Goal: Task Accomplishment & Management: Use online tool/utility

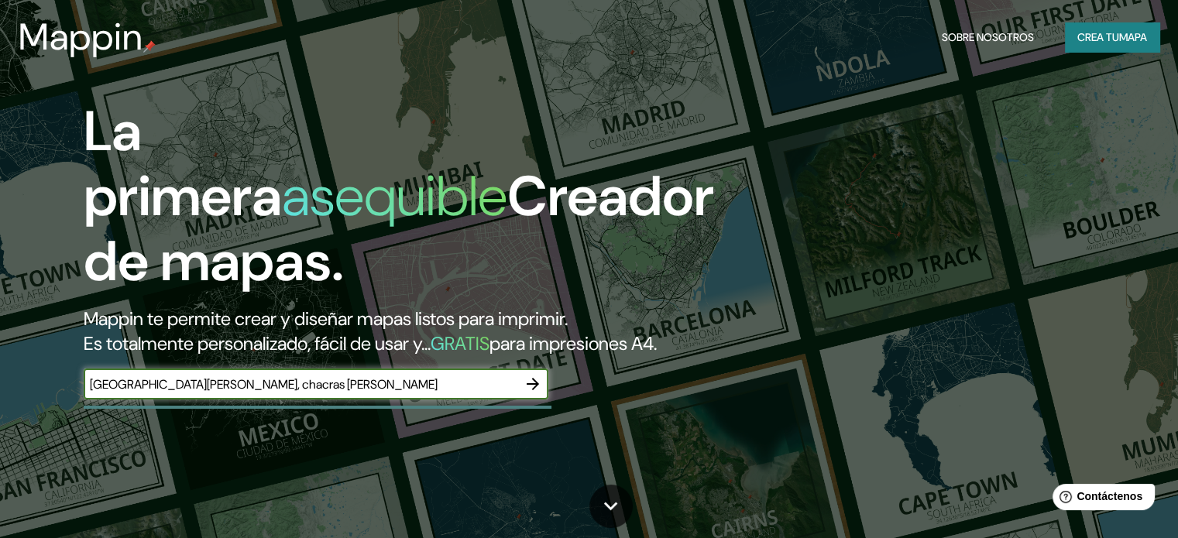
type input "[GEOGRAPHIC_DATA][PERSON_NAME], chacras [PERSON_NAME]"
click at [556, 414] on div "La primera asequible Creador de mapas. Mappin te permite crear y diseñar mapas …" at bounding box center [378, 257] width 707 height 316
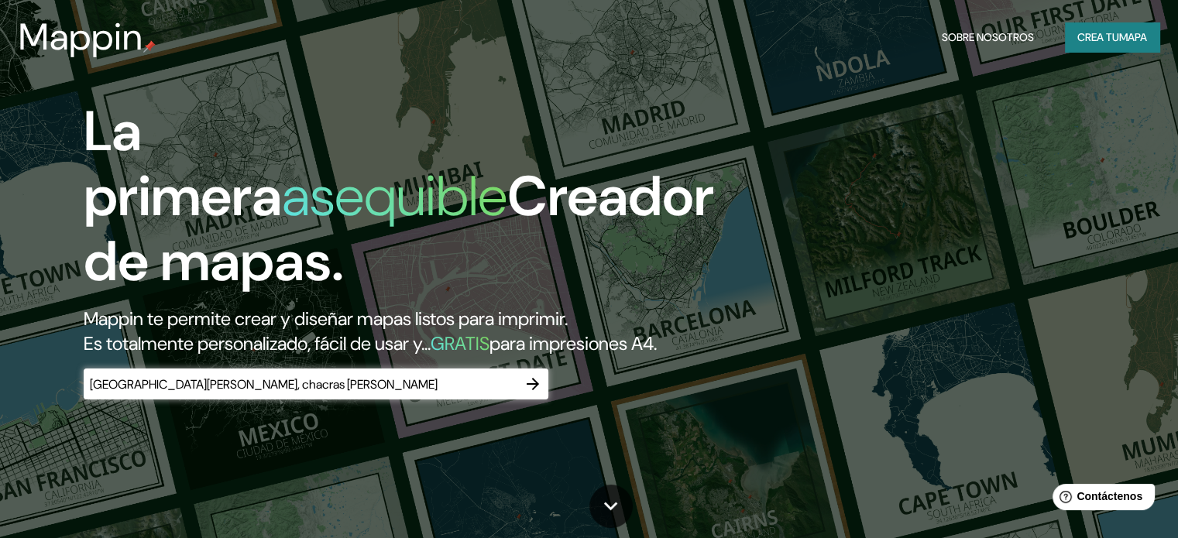
click at [539, 393] on icon "button" at bounding box center [533, 384] width 19 height 19
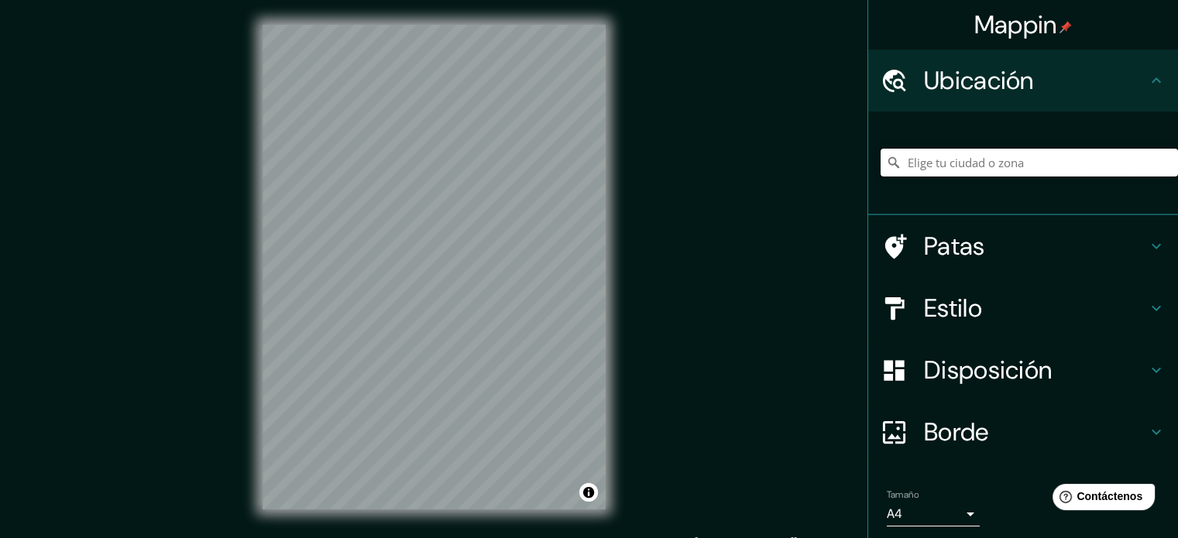
click at [932, 163] on input "Elige tu ciudad o zona" at bounding box center [1029, 163] width 297 height 28
drag, startPoint x: 976, startPoint y: 163, endPoint x: 1189, endPoint y: 176, distance: 213.4
click at [1178, 176] on html "Mappin Ubicación [GEOGRAPHIC_DATA][PERSON_NAME], [GEOGRAPHIC_DATA], [GEOGRAPHIC…" at bounding box center [589, 269] width 1178 height 538
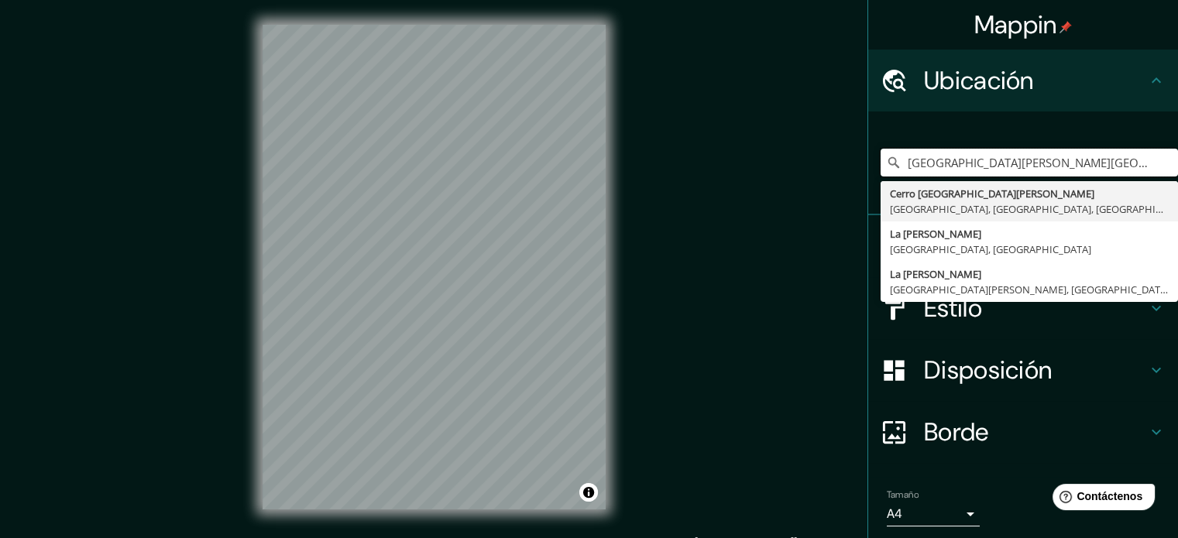
click at [437, 193] on div "Mappin Ubicación [GEOGRAPHIC_DATA][PERSON_NAME][GEOGRAPHIC_DATA] [GEOGRAPHIC_DA…" at bounding box center [589, 279] width 1178 height 559
paste input "Unnamed Road, M"
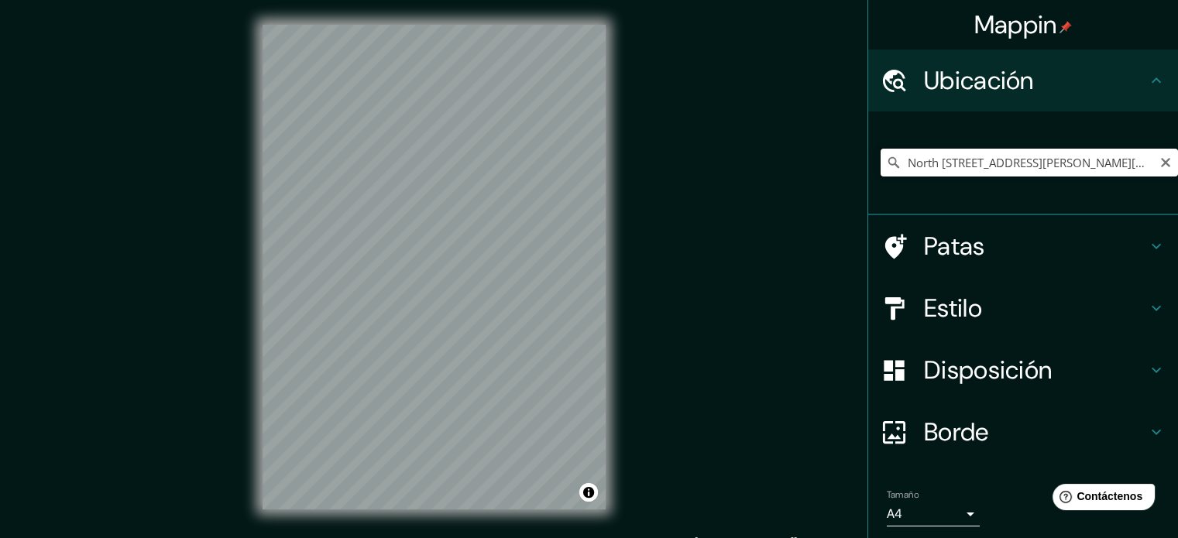
click at [1012, 167] on input "North [STREET_ADDRESS][PERSON_NAME][US_STATE]" at bounding box center [1029, 163] width 297 height 28
paste input "Unnamed Road, [GEOGRAPHIC_DATA]"
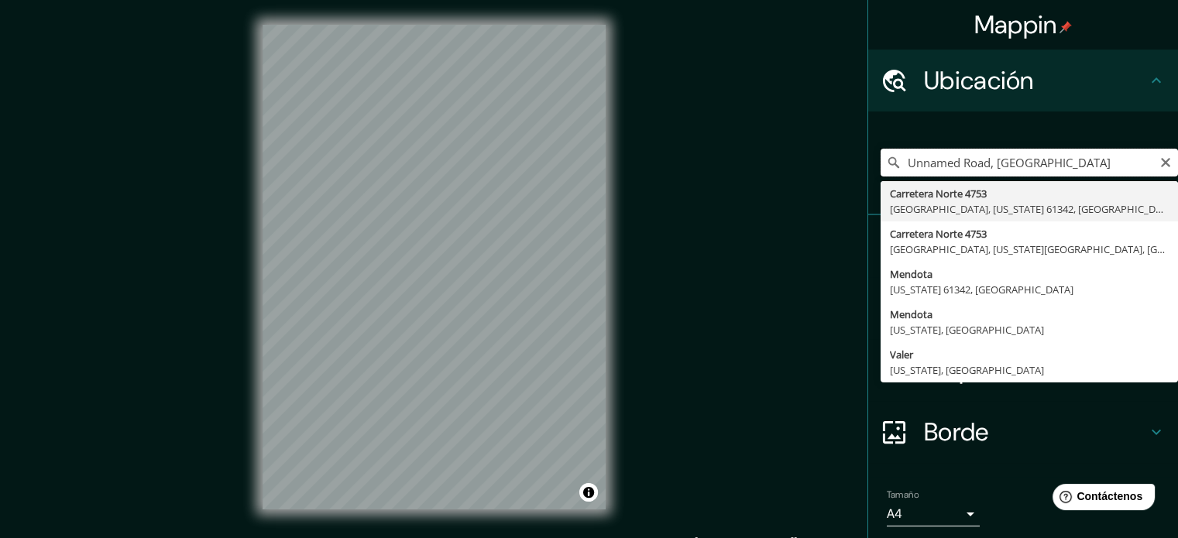
drag, startPoint x: 1099, startPoint y: 166, endPoint x: 801, endPoint y: 194, distance: 299.5
click at [801, 194] on div "Mappin [GEOGRAPHIC_DATA][PERSON_NAME][PERSON_NAME][US_STATE], [GEOGRAPHIC_DATA]…" at bounding box center [589, 279] width 1178 height 559
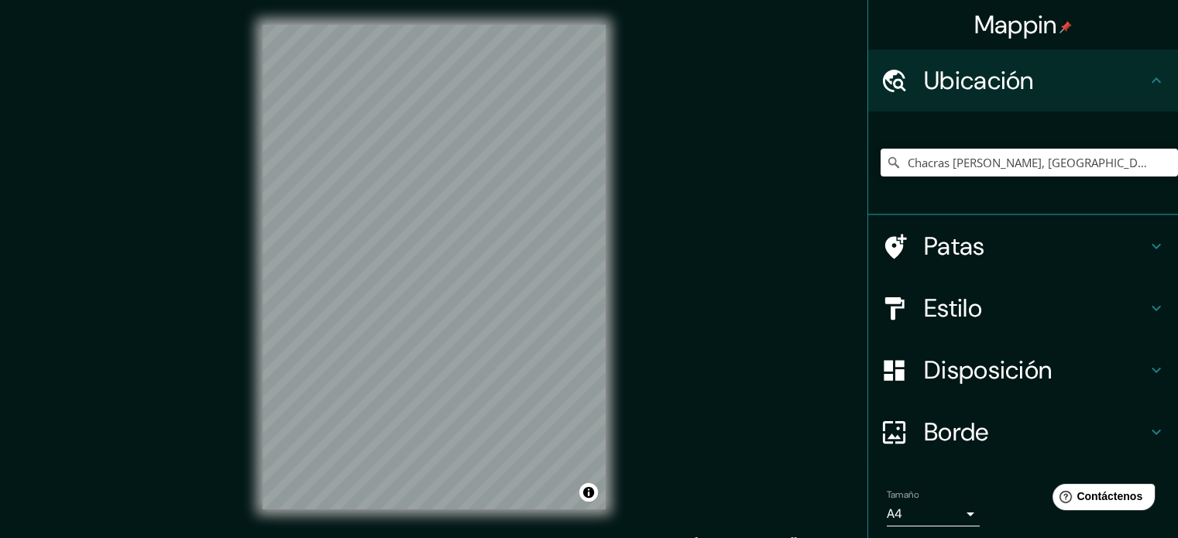
click at [739, 400] on div "Mappin Ubicación Chacras [PERSON_NAME], [GEOGRAPHIC_DATA][PERSON_NAME], [GEOGRA…" at bounding box center [589, 279] width 1178 height 559
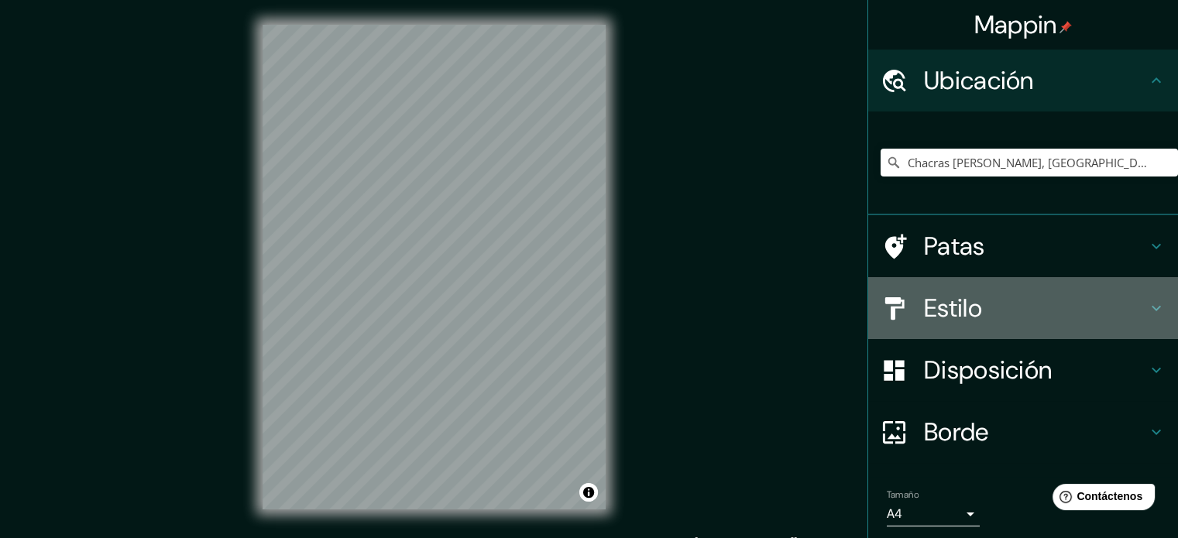
click at [1147, 309] on icon at bounding box center [1156, 308] width 19 height 19
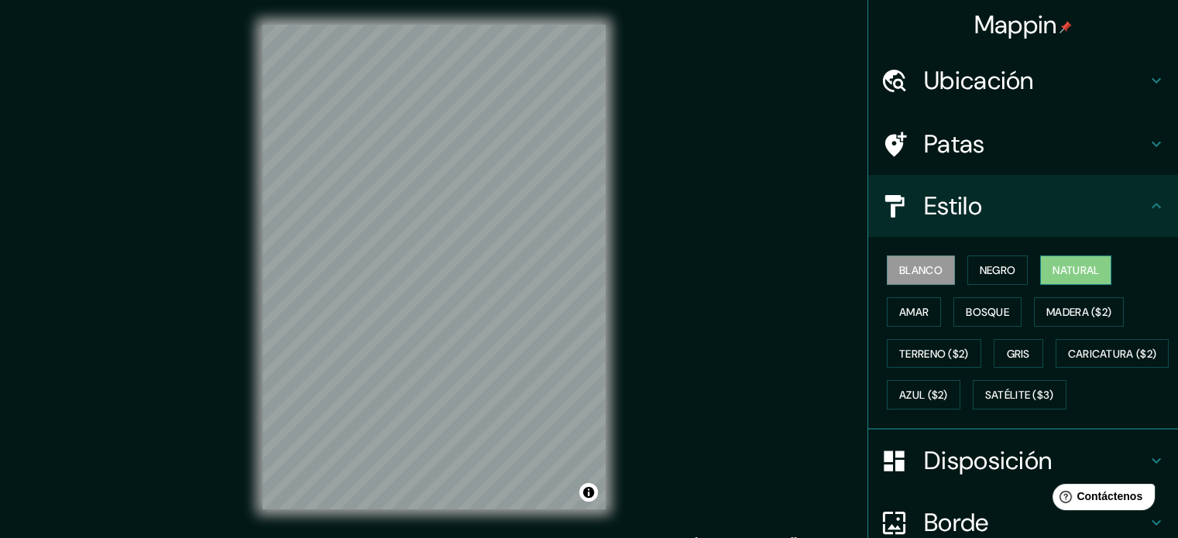
click at [1069, 275] on font "Natural" at bounding box center [1076, 270] width 46 height 14
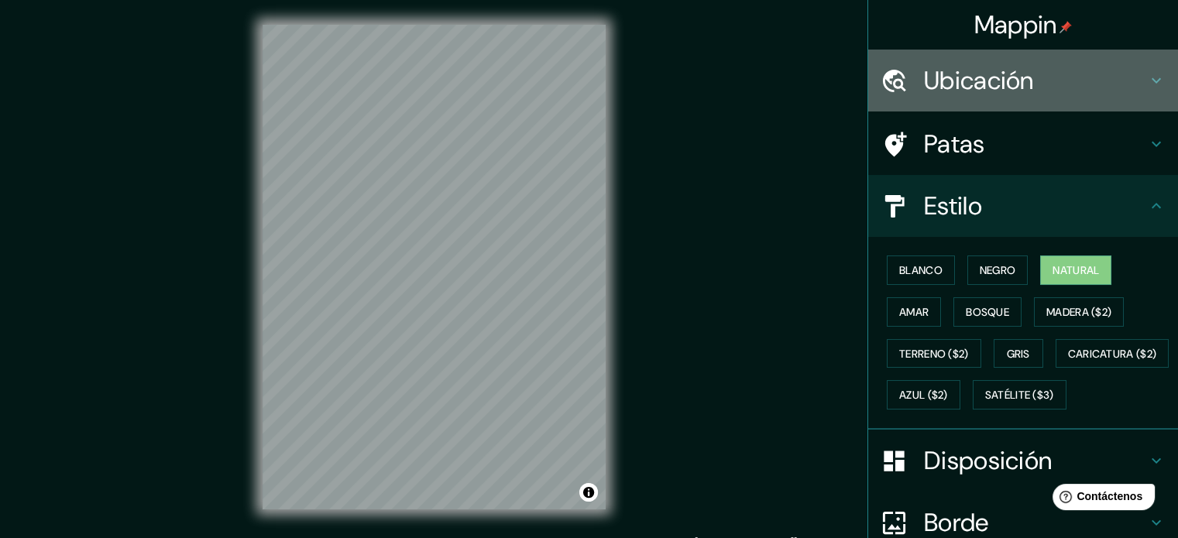
drag, startPoint x: 989, startPoint y: 64, endPoint x: 993, endPoint y: 75, distance: 11.5
click at [990, 64] on font "Ubicación" at bounding box center [979, 80] width 110 height 33
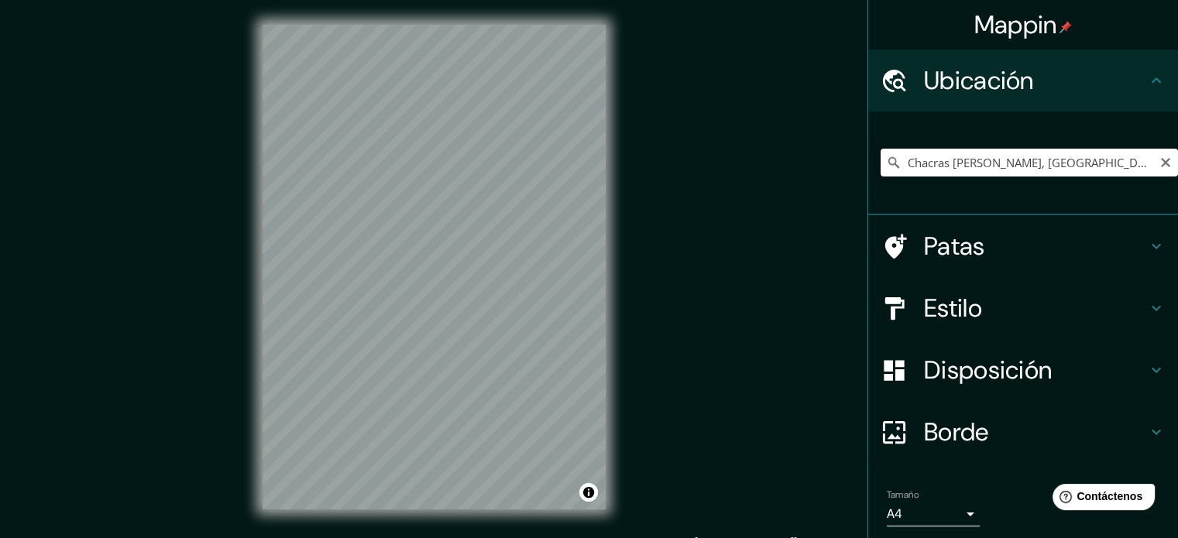
click at [1004, 162] on input "Chacras [PERSON_NAME], [GEOGRAPHIC_DATA][PERSON_NAME], [GEOGRAPHIC_DATA]" at bounding box center [1029, 163] width 297 height 28
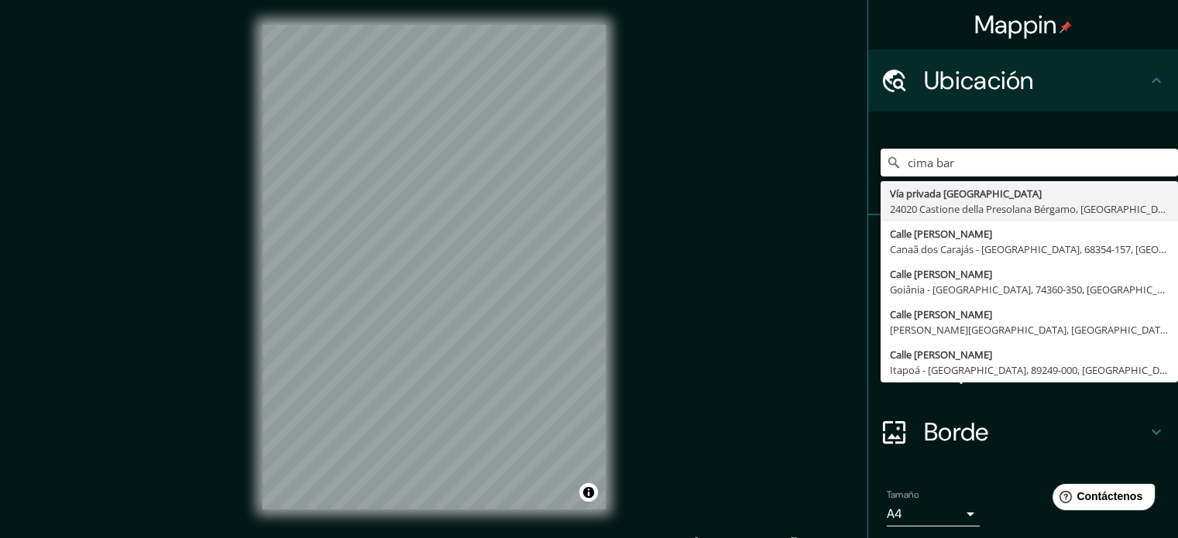
drag, startPoint x: 1008, startPoint y: 163, endPoint x: 716, endPoint y: 164, distance: 292.0
click at [716, 164] on div "Mappin Ubicación cima bar Vía privada [GEOGRAPHIC_DATA] 24020 Castione della Pr…" at bounding box center [589, 279] width 1178 height 559
paste input "RP82 s/n, M5505 [PERSON_NAME] de Cuyo, [GEOGRAPHIC_DATA]"
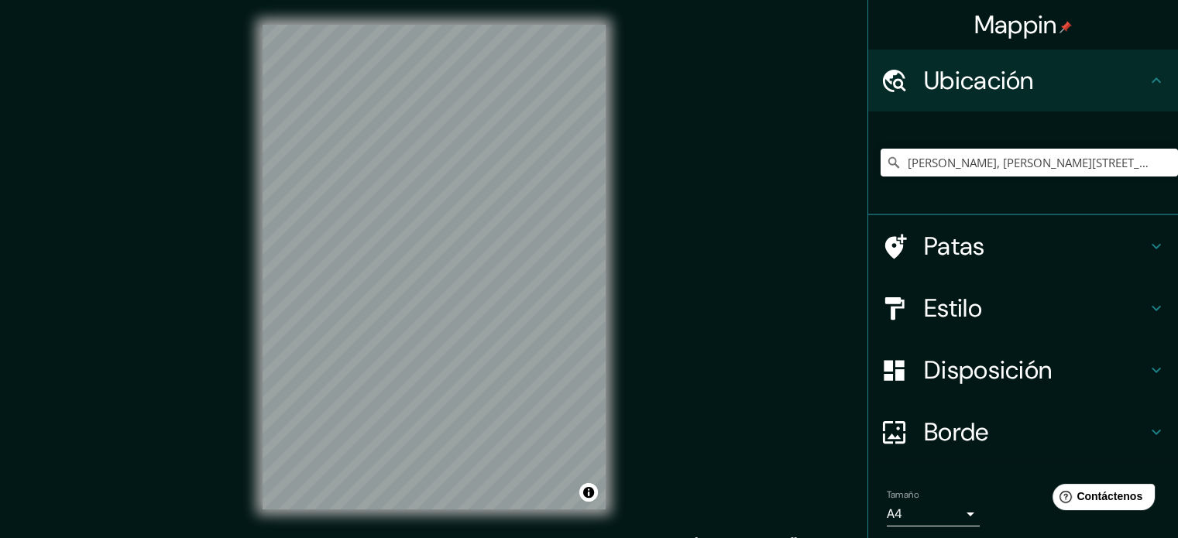
drag, startPoint x: 1015, startPoint y: 140, endPoint x: 1013, endPoint y: 149, distance: 8.8
click at [1015, 144] on div "[PERSON_NAME], [PERSON_NAME][GEOGRAPHIC_DATA], [GEOGRAPHIC_DATA][PERSON_NAME], …" at bounding box center [1029, 162] width 297 height 77
click at [1007, 167] on input "[PERSON_NAME], [PERSON_NAME][STREET_ADDRESS][PERSON_NAME]" at bounding box center [1029, 163] width 297 height 28
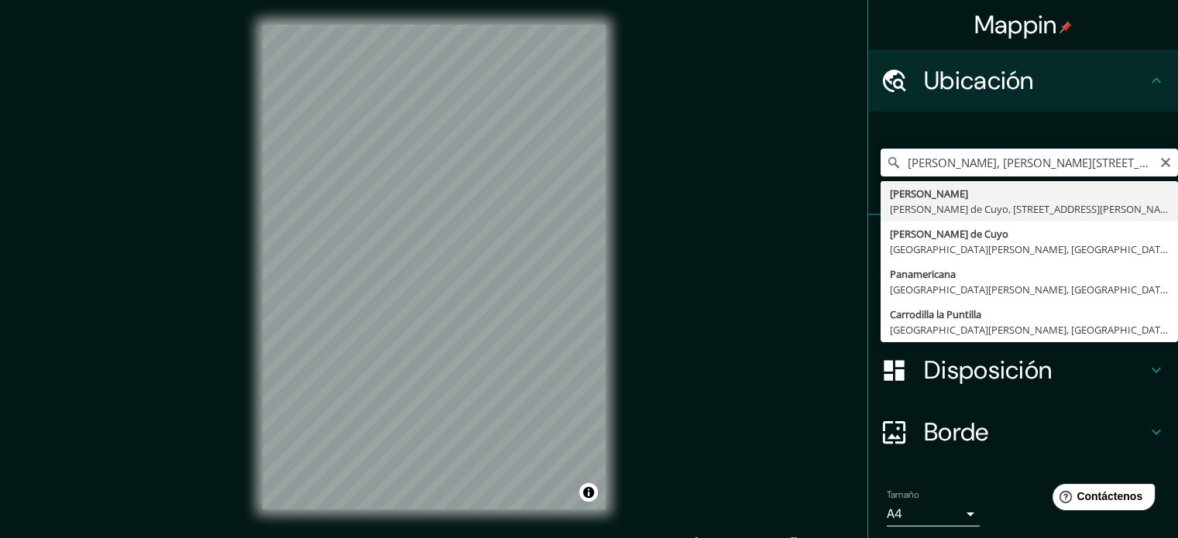
click at [1007, 167] on input "[PERSON_NAME], [PERSON_NAME][STREET_ADDRESS][PERSON_NAME]" at bounding box center [1029, 163] width 297 height 28
click at [1006, 168] on input "[PERSON_NAME], [PERSON_NAME][STREET_ADDRESS][PERSON_NAME]" at bounding box center [1029, 163] width 297 height 28
paste input "7010, Panamerica"
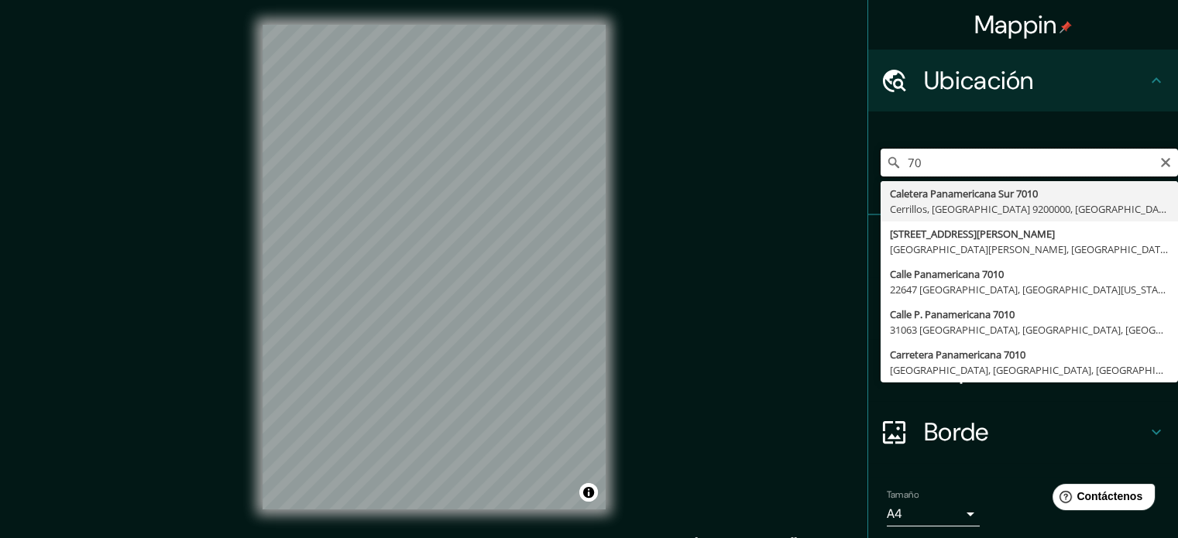
type input "7"
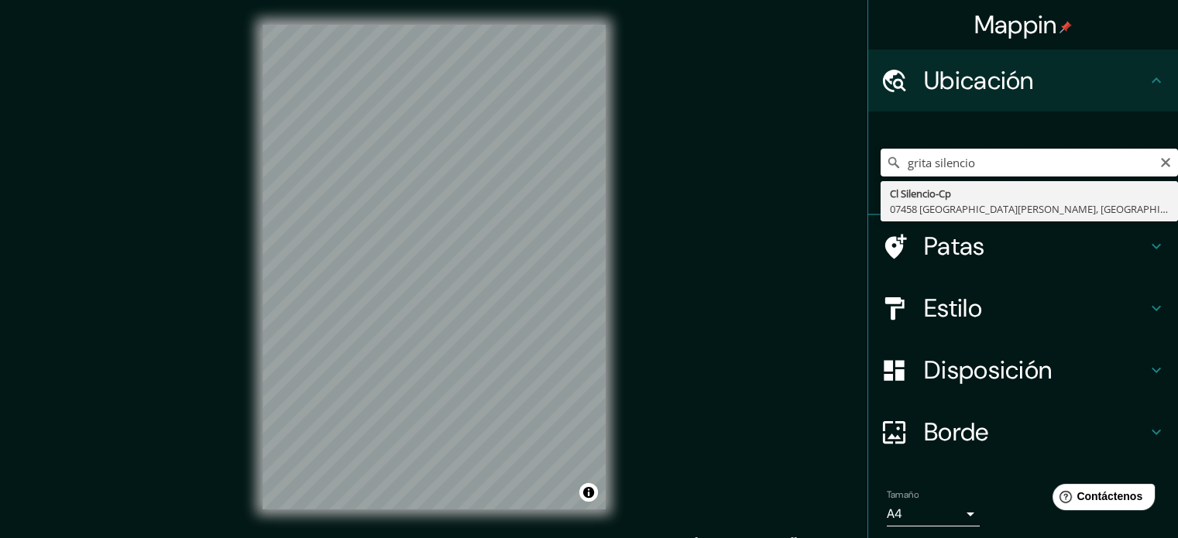
type input "grita silencio"
drag, startPoint x: 953, startPoint y: 156, endPoint x: 836, endPoint y: 149, distance: 116.4
click at [836, 149] on div "Mappin Ubicación grita silencio Cl Silencio-Cp 07458 [GEOGRAPHIC_DATA][PERSON_N…" at bounding box center [589, 279] width 1178 height 559
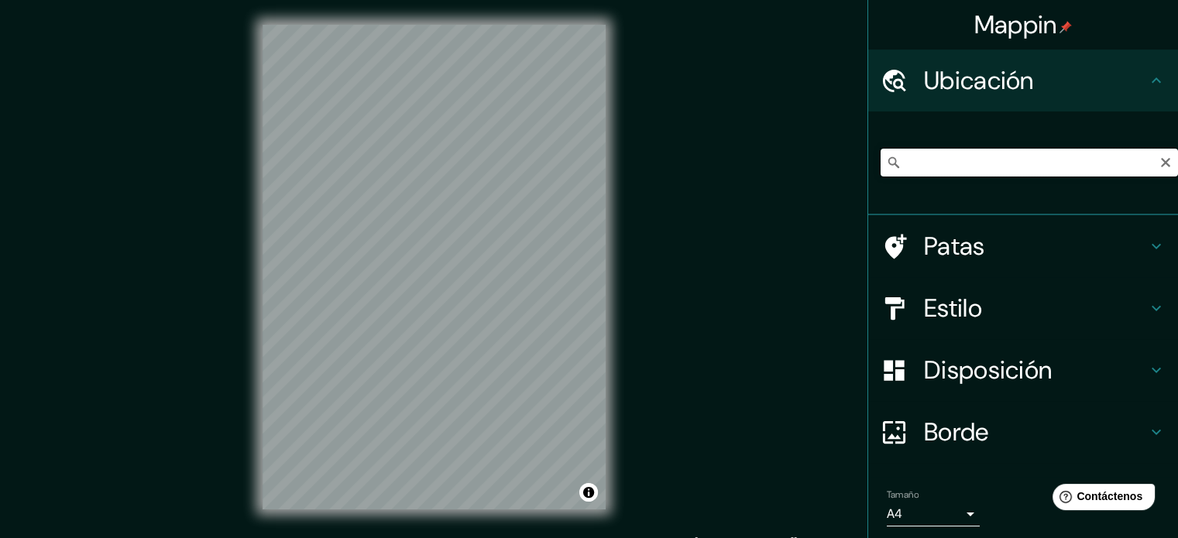
paste input "[GEOGRAPHIC_DATA][PERSON_NAME], [GEOGRAPHIC_DATA]"
type input "[GEOGRAPHIC_DATA][PERSON_NAME][GEOGRAPHIC_DATA], [GEOGRAPHIC_DATA], [GEOGRAPHIC…"
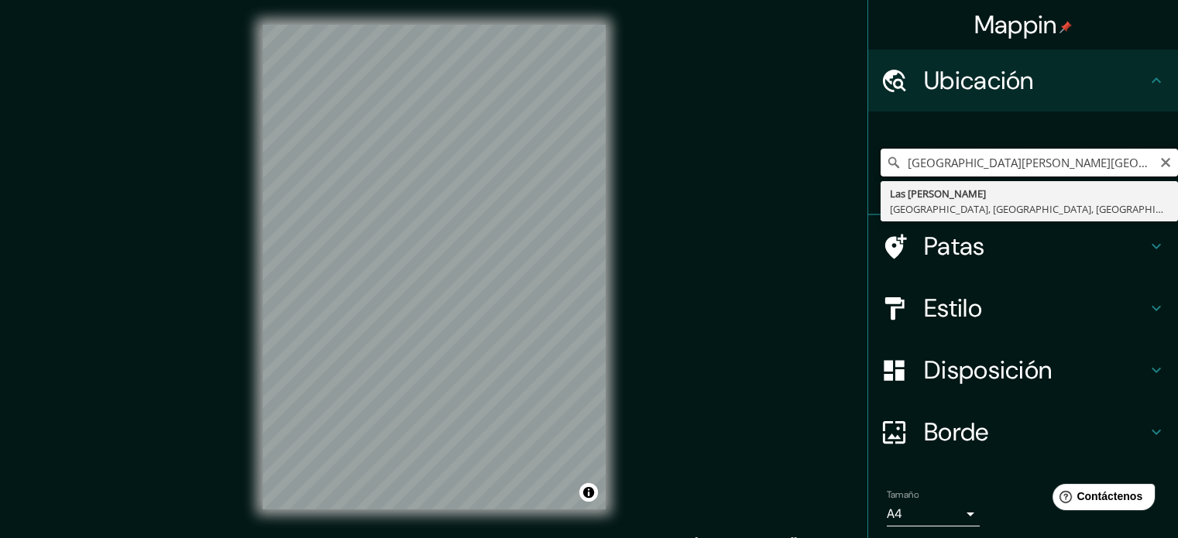
click at [1165, 161] on input "[GEOGRAPHIC_DATA][PERSON_NAME][GEOGRAPHIC_DATA], [GEOGRAPHIC_DATA], [GEOGRAPHIC…" at bounding box center [1029, 163] width 297 height 28
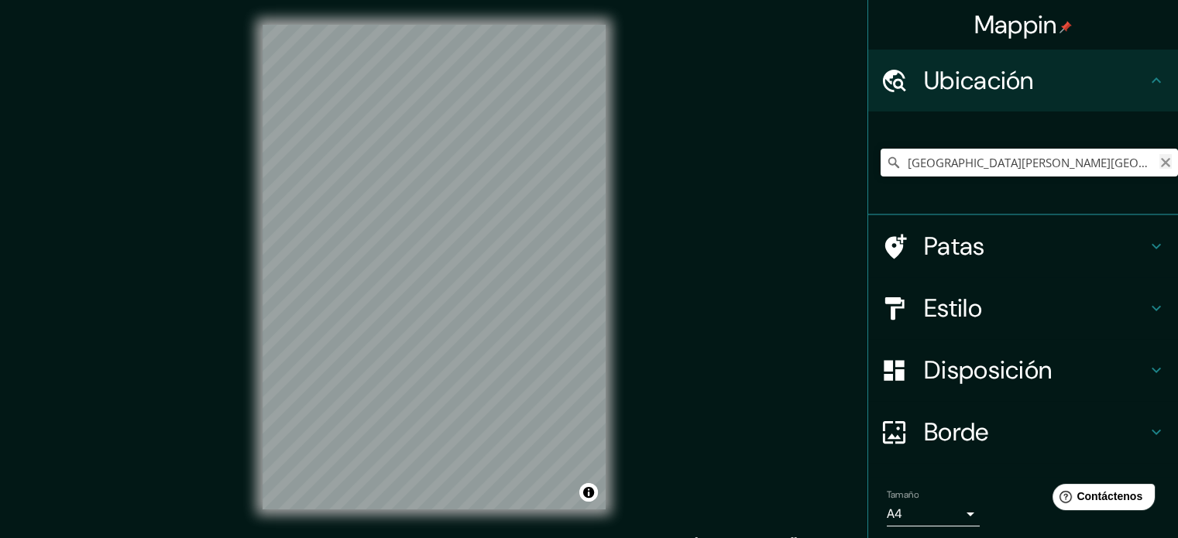
click at [1159, 163] on icon "Claro" at bounding box center [1165, 162] width 12 height 12
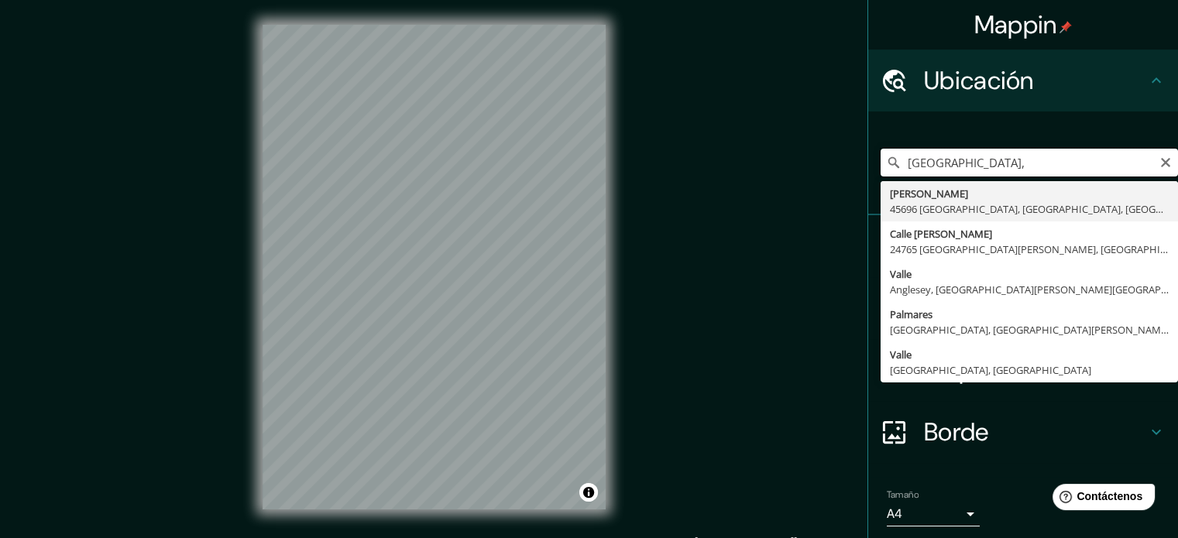
paste input "La Puntilla, [PERSON_NAME], [PERSON_NAME]"
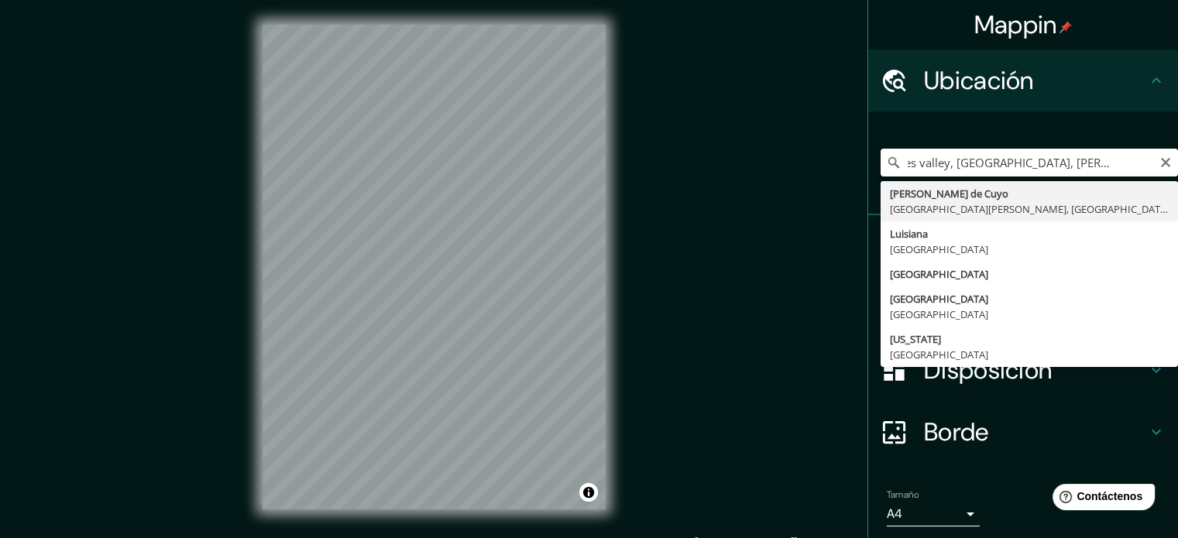
drag, startPoint x: 927, startPoint y: 167, endPoint x: 911, endPoint y: 165, distance: 16.3
click at [911, 165] on input "palmares valley, [GEOGRAPHIC_DATA], [PERSON_NAME] de Cuyo, [GEOGRAPHIC_DATA]" at bounding box center [1029, 163] width 297 height 28
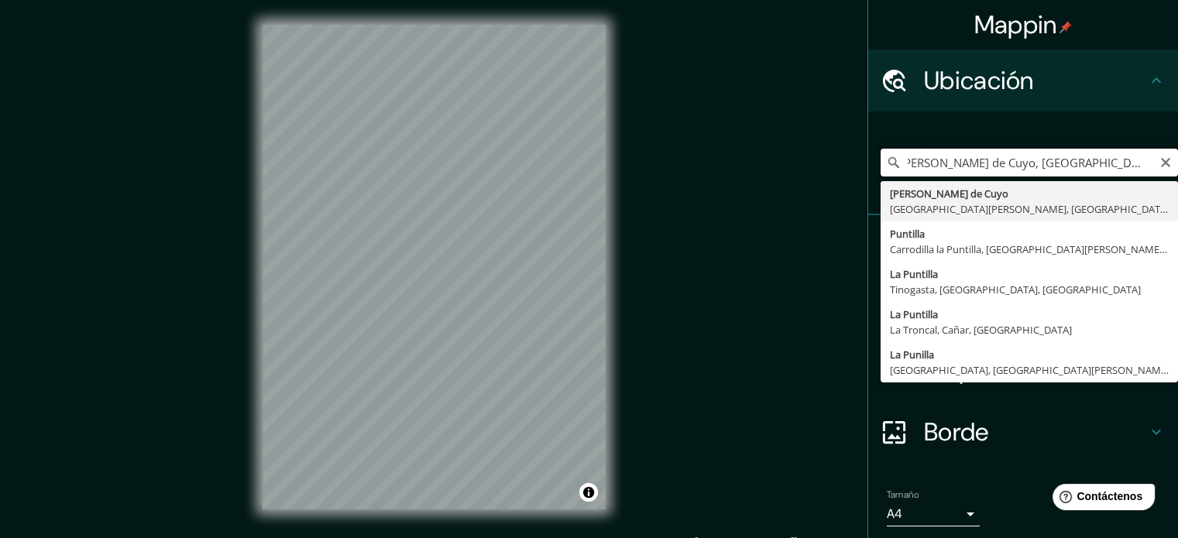
scroll to position [0, 0]
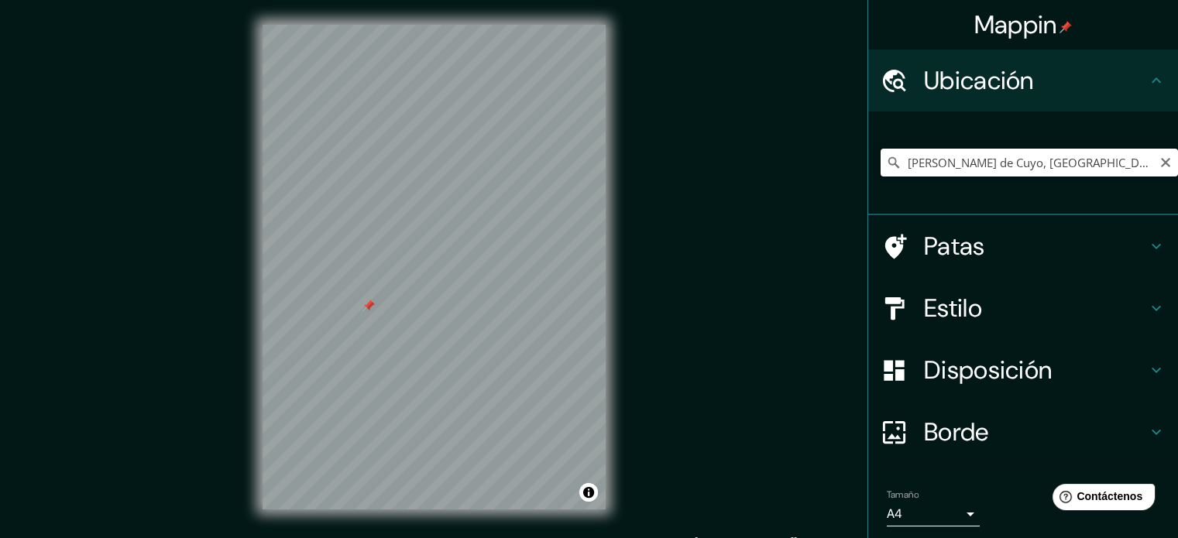
click at [1002, 151] on input "[PERSON_NAME] de Cuyo, [GEOGRAPHIC_DATA][PERSON_NAME], [GEOGRAPHIC_DATA]" at bounding box center [1029, 163] width 297 height 28
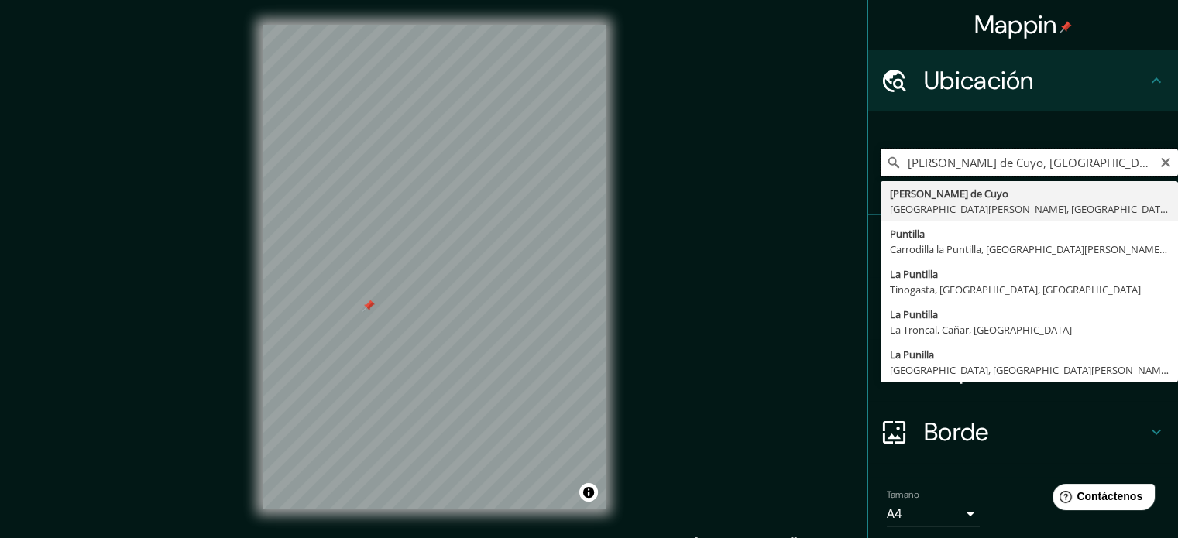
click at [1002, 151] on input "[PERSON_NAME] de Cuyo, [GEOGRAPHIC_DATA][PERSON_NAME], [GEOGRAPHIC_DATA]" at bounding box center [1029, 163] width 297 height 28
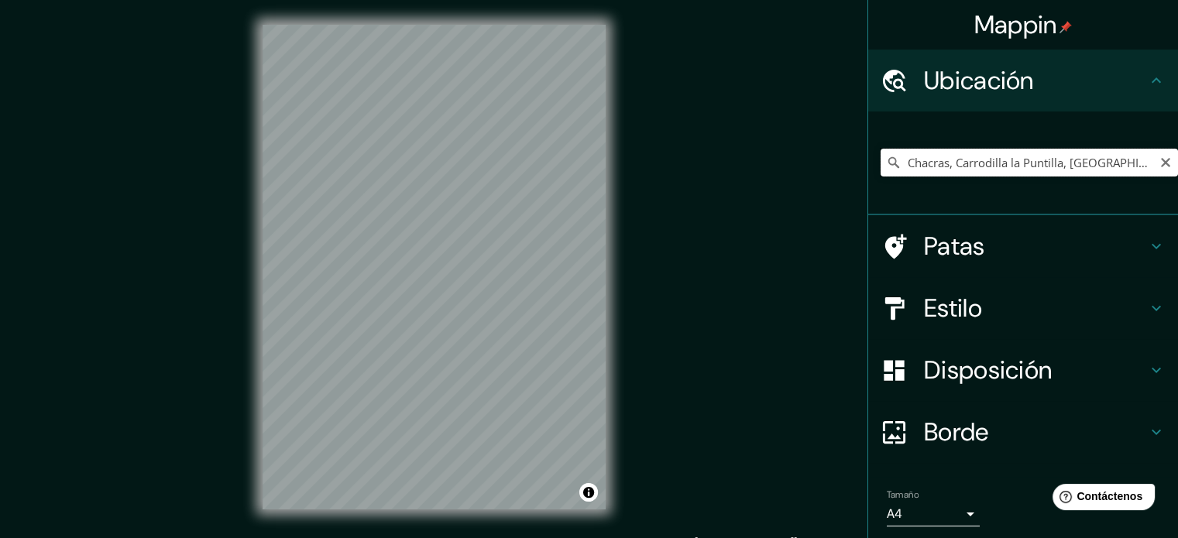
click at [931, 167] on input "Chacras, Carrodilla la Puntilla, [GEOGRAPHIC_DATA][PERSON_NAME], M5505, [GEOGRA…" at bounding box center [1029, 163] width 297 height 28
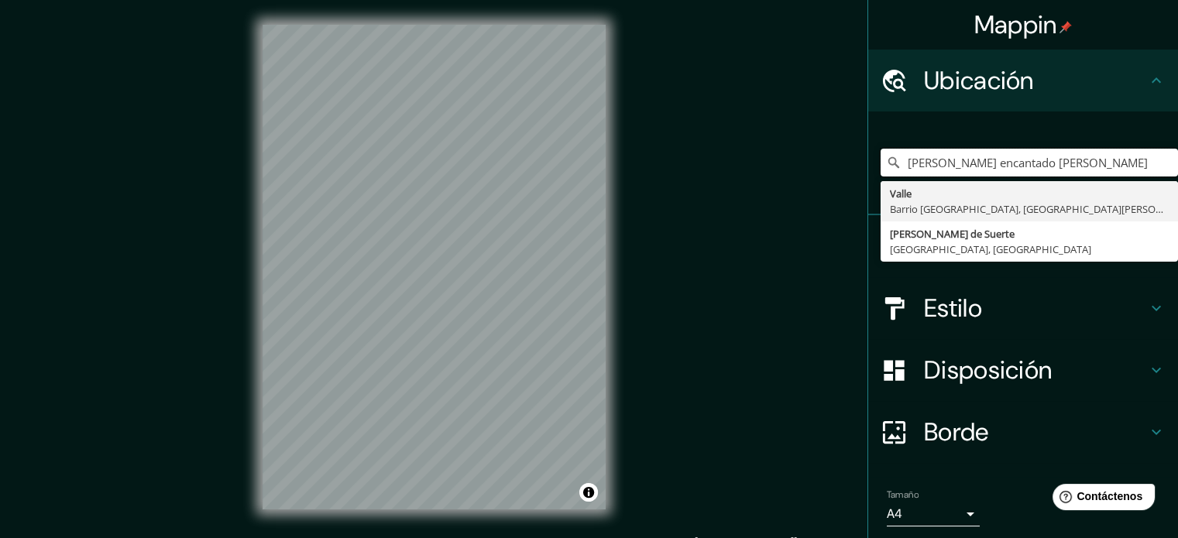
type input "[PERSON_NAME] encantado [PERSON_NAME]"
